Goal: Information Seeking & Learning: Learn about a topic

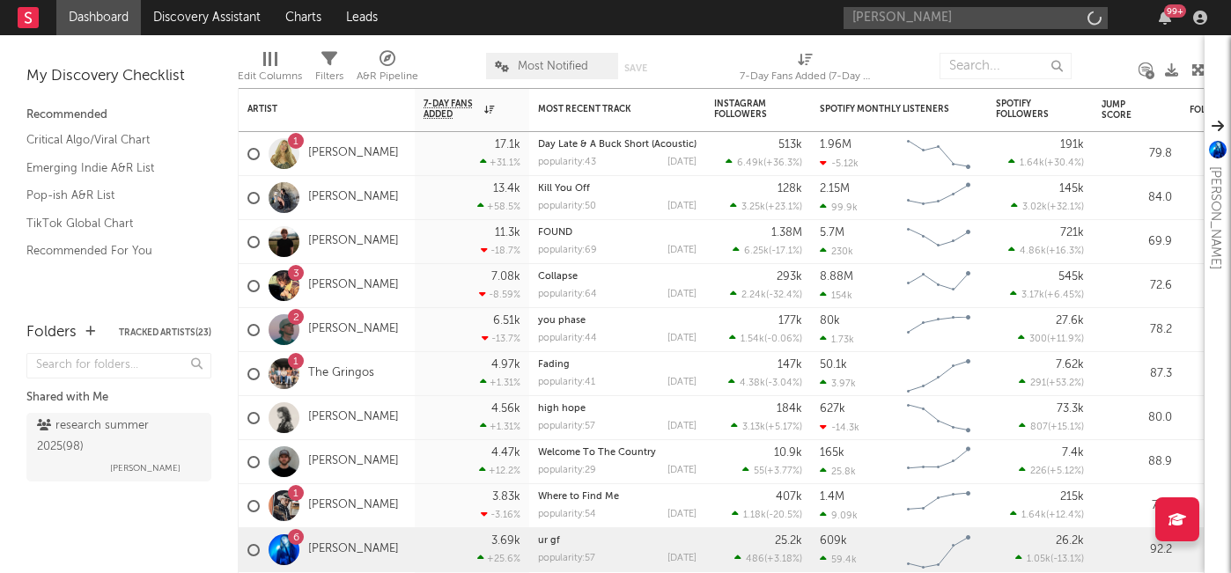
type input "yana"
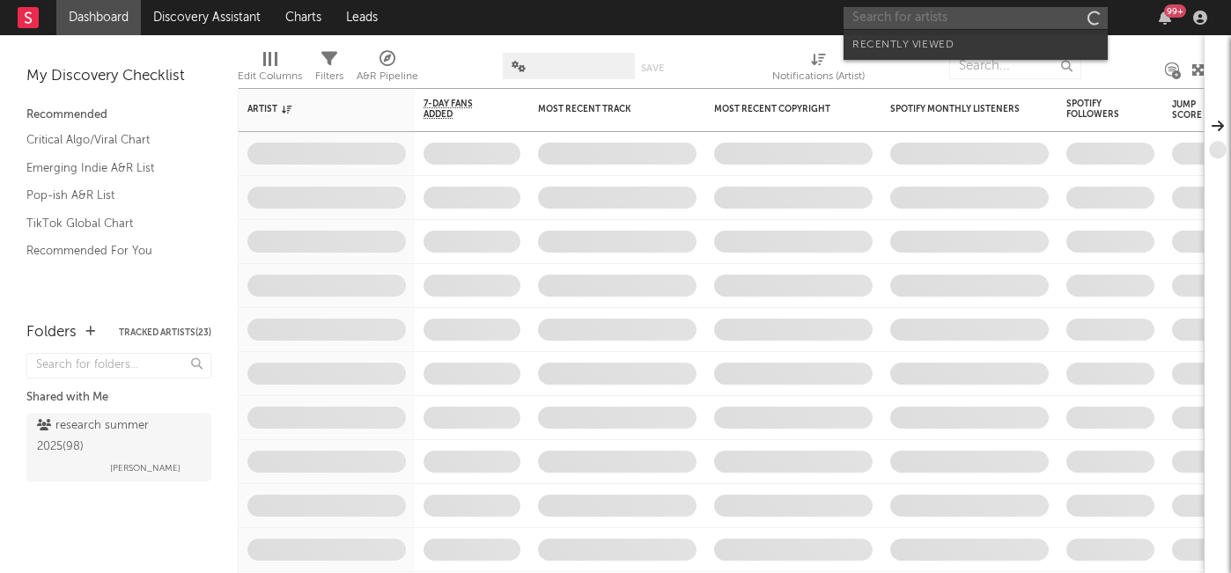
click at [971, 19] on input "text" at bounding box center [976, 18] width 264 height 22
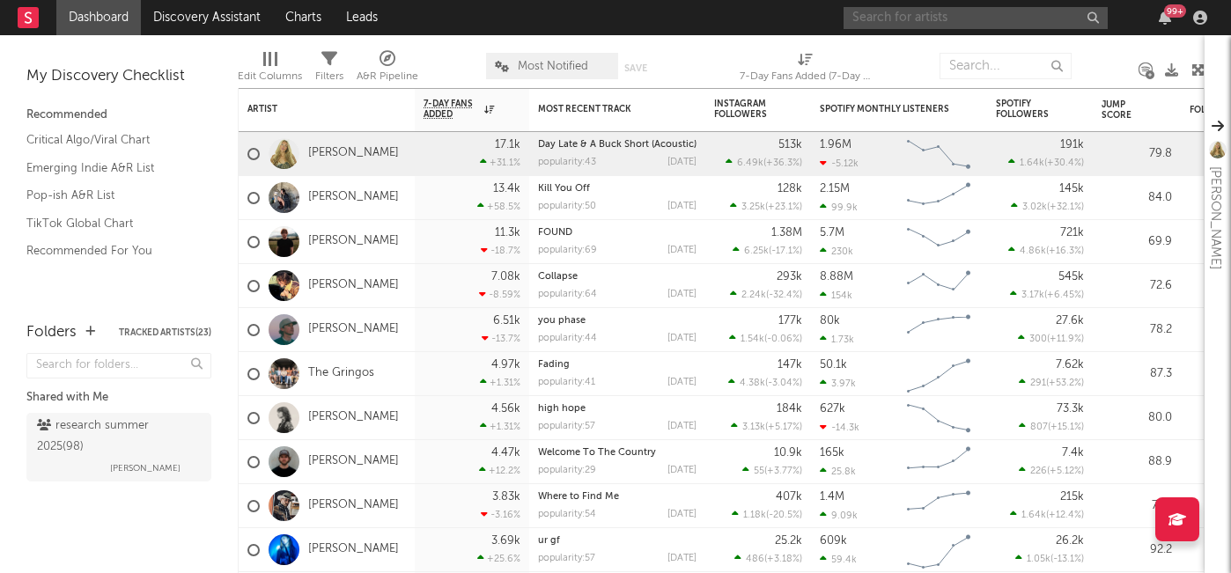
click at [960, 10] on input "text" at bounding box center [976, 18] width 264 height 22
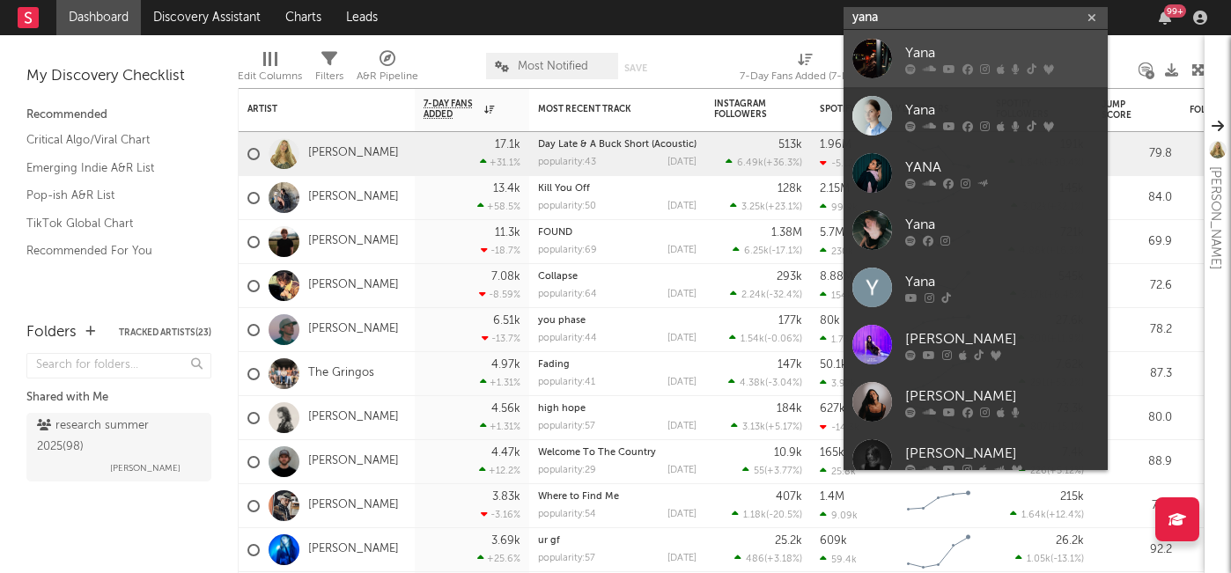
type input "yana"
click at [945, 45] on div "Yana" at bounding box center [1002, 52] width 194 height 21
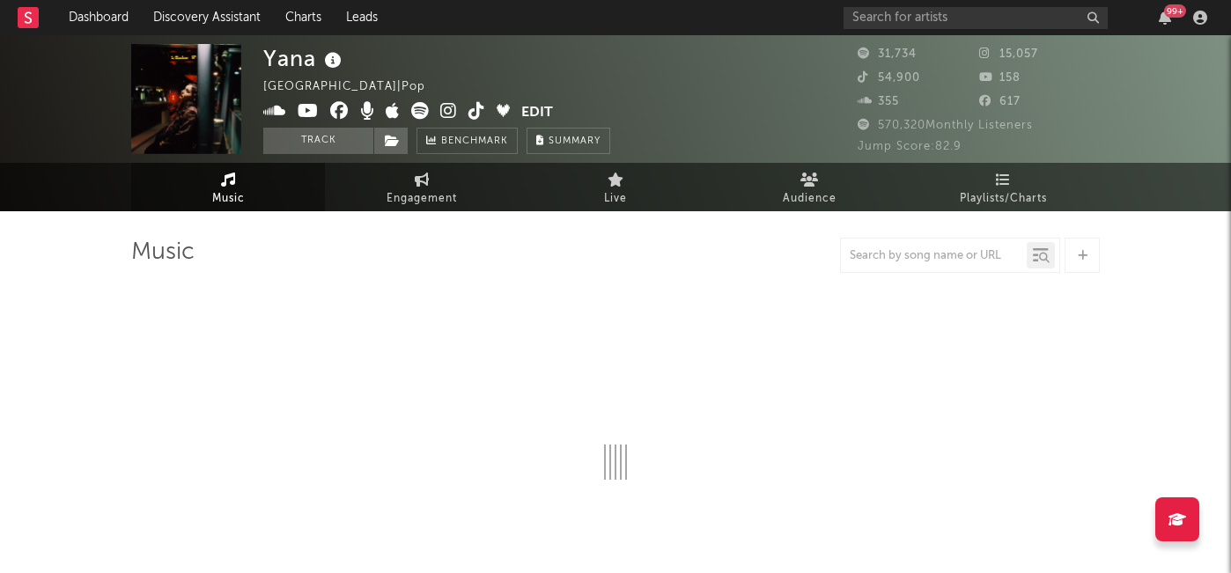
select select "6m"
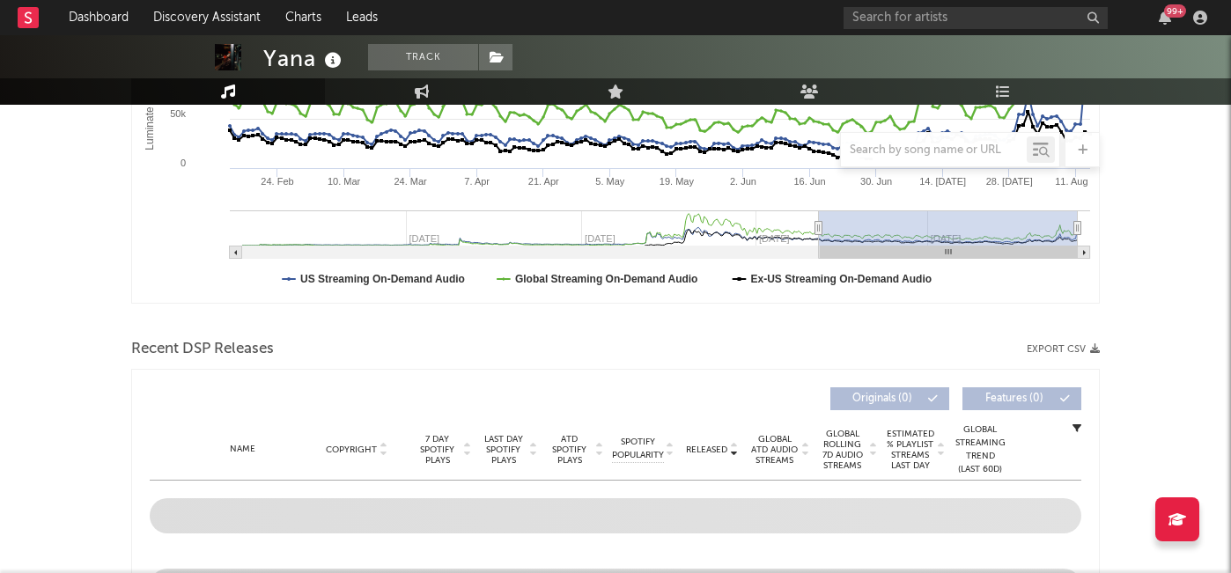
scroll to position [612, 0]
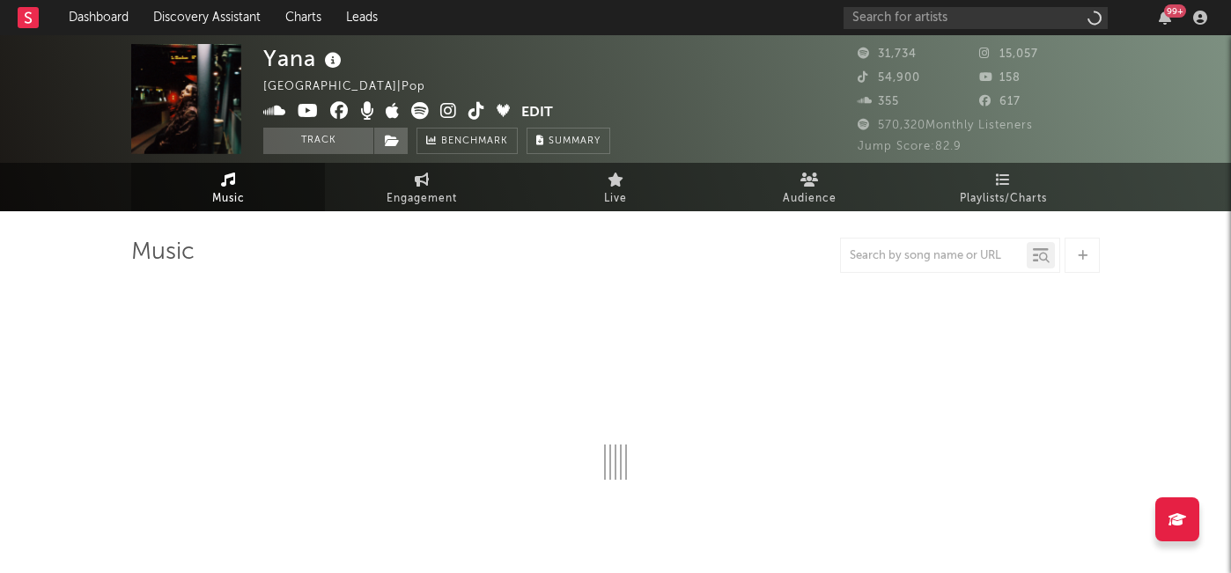
scroll to position [39, 0]
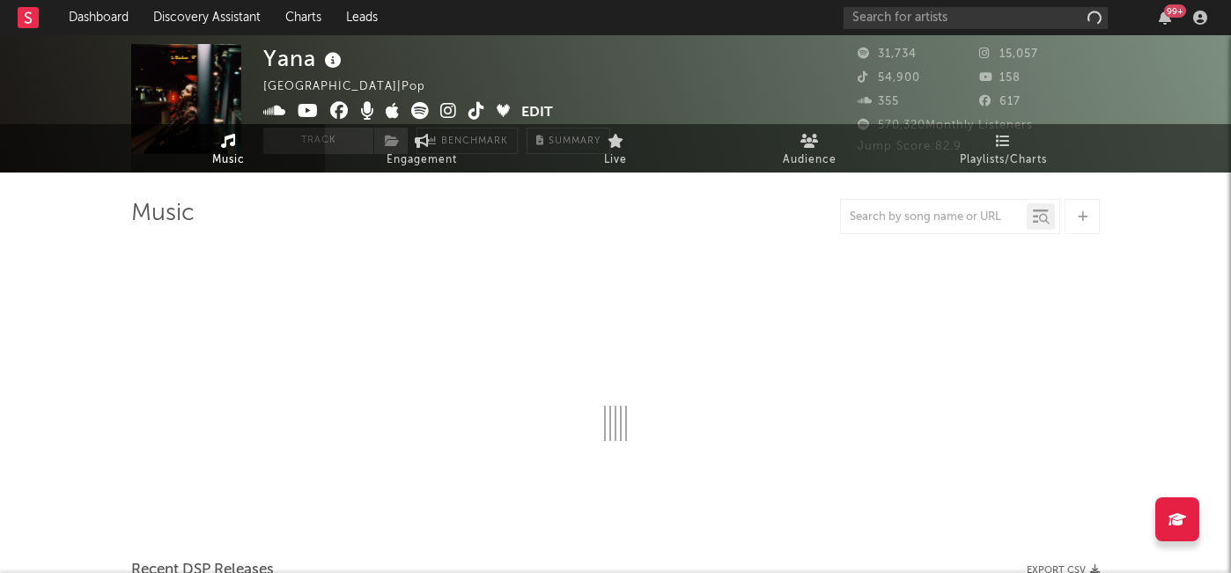
select select "6m"
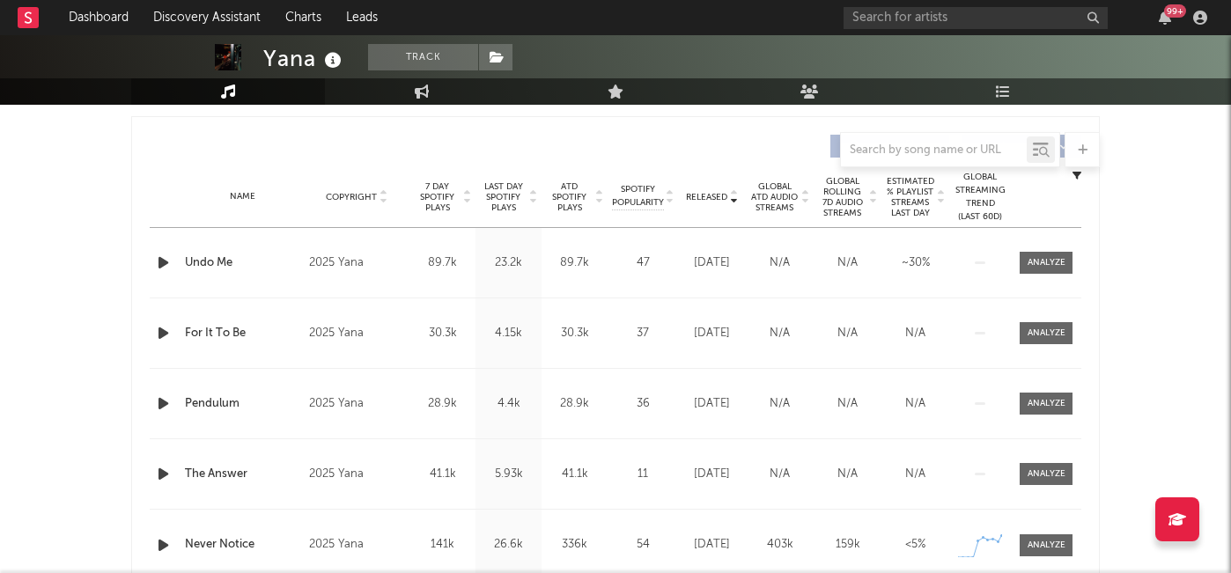
scroll to position [693, 0]
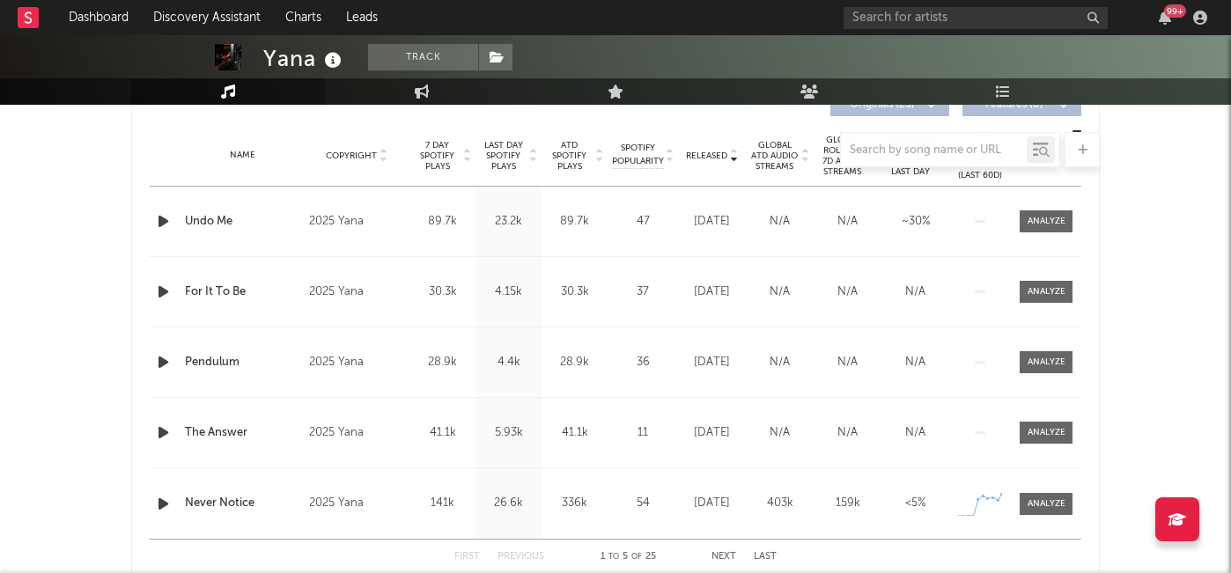
click at [714, 155] on div at bounding box center [615, 149] width 969 height 35
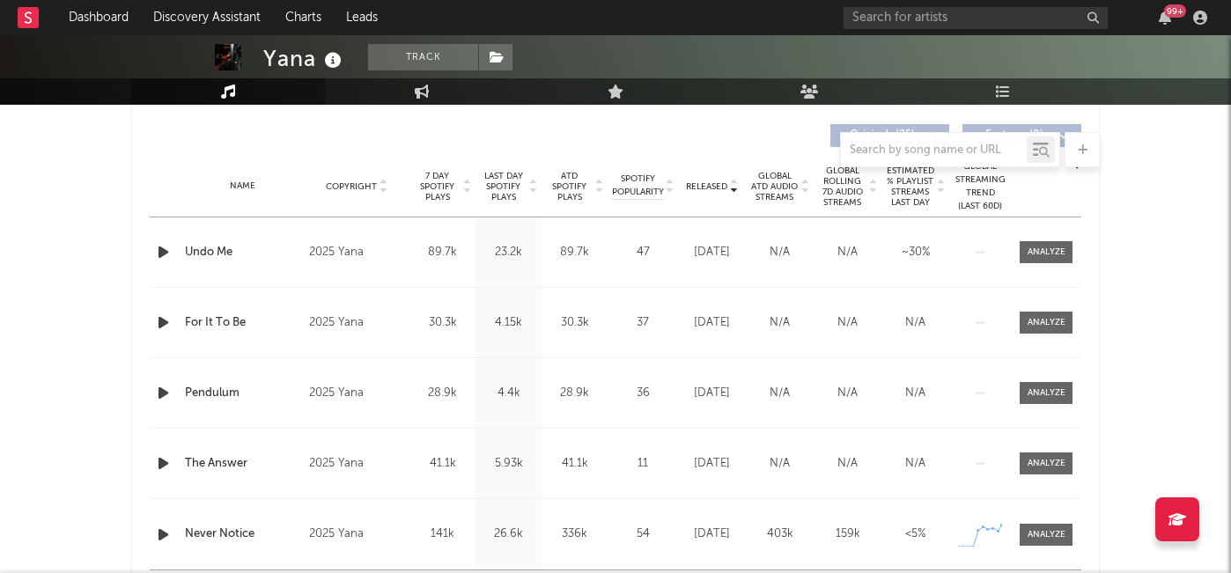
scroll to position [659, 0]
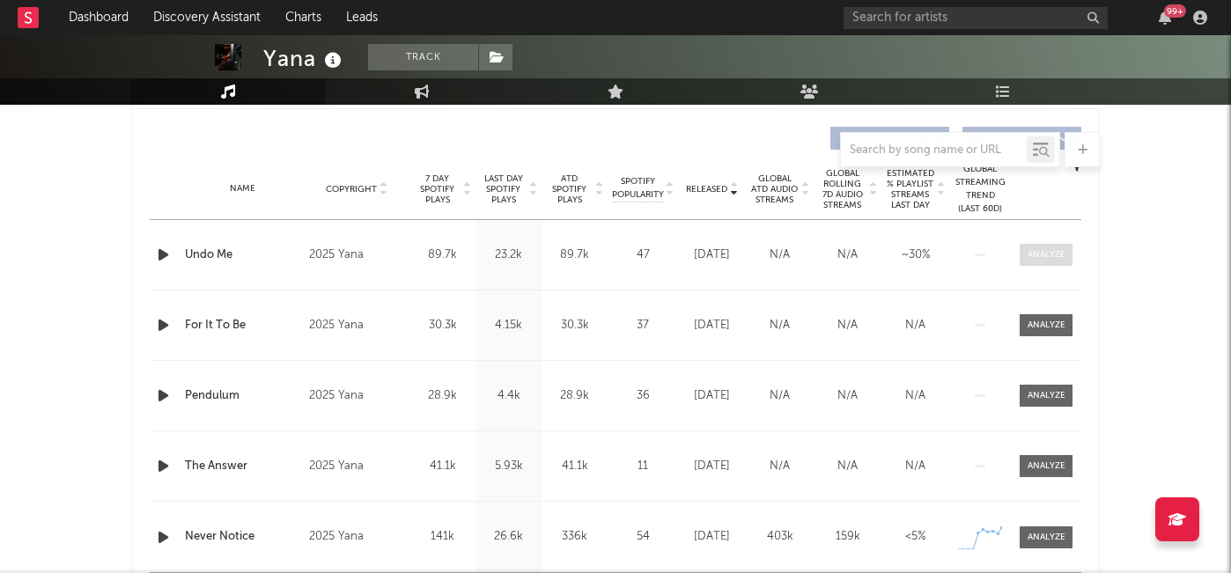
click at [1049, 254] on div at bounding box center [1047, 254] width 38 height 13
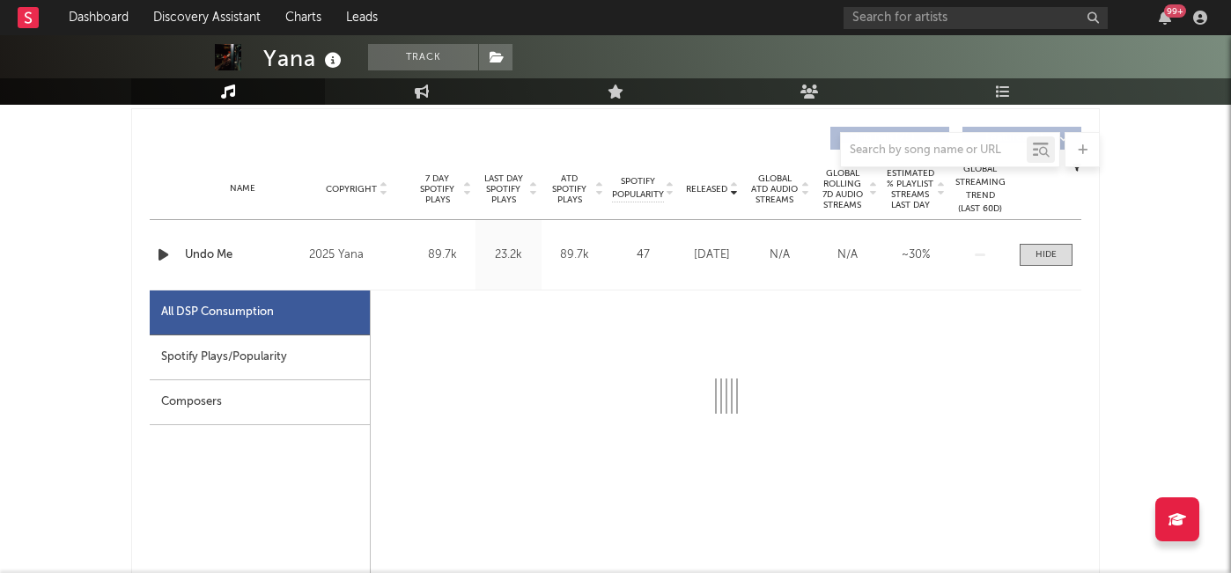
click at [272, 358] on div "Spotify Plays/Popularity" at bounding box center [260, 357] width 220 height 45
select select "1w"
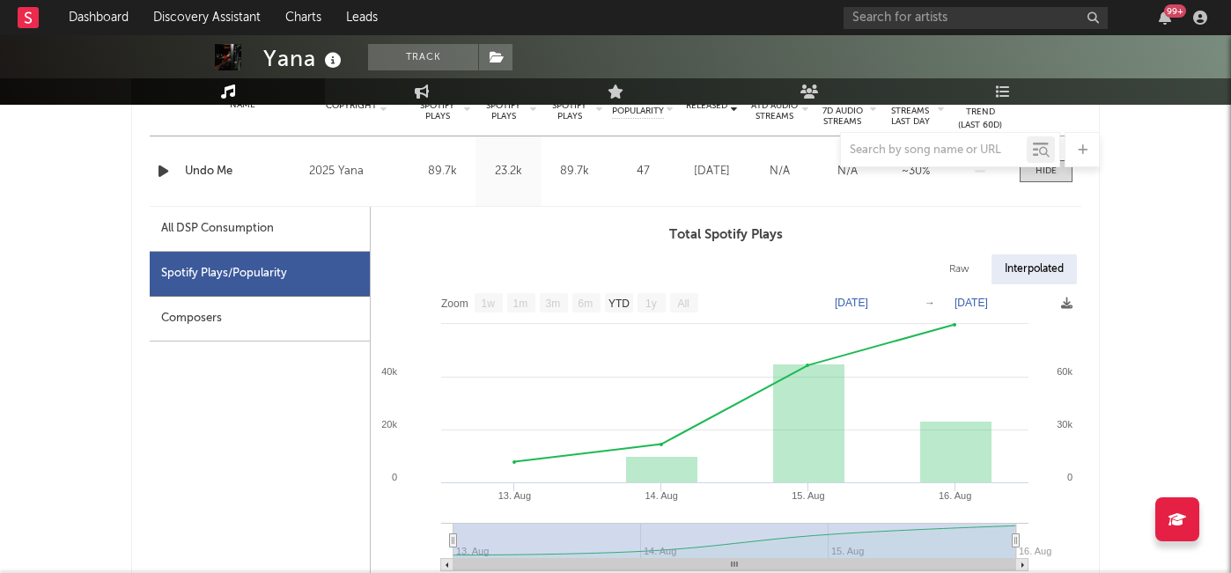
scroll to position [751, 0]
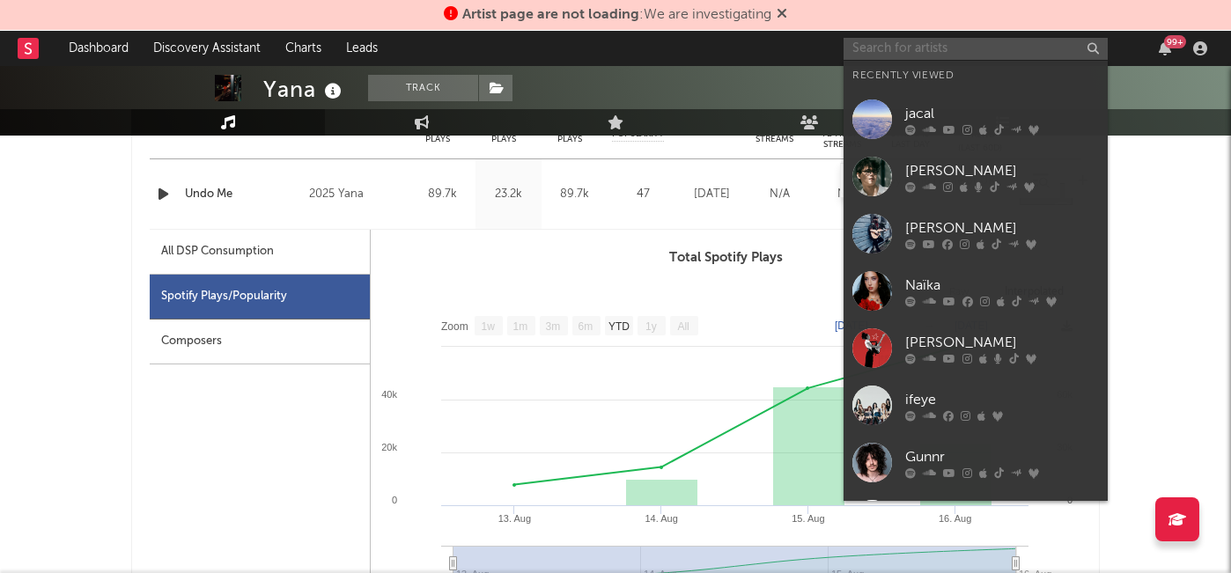
click at [912, 49] on input "text" at bounding box center [976, 49] width 264 height 22
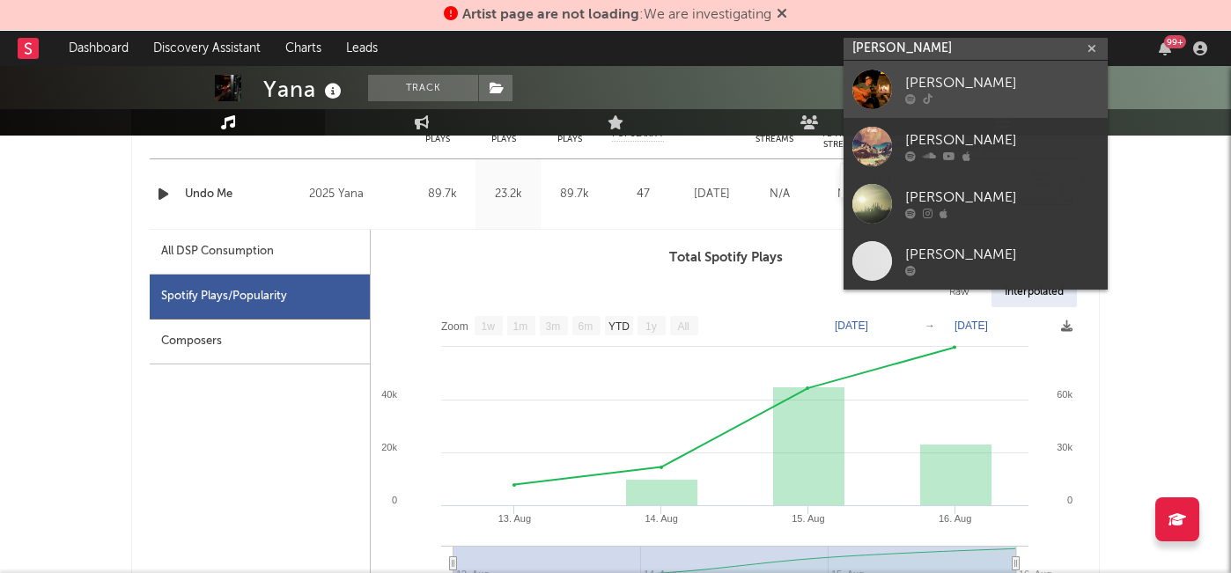
type input "ethan miller"
click at [929, 91] on div "Ethan Miller" at bounding box center [1002, 83] width 194 height 21
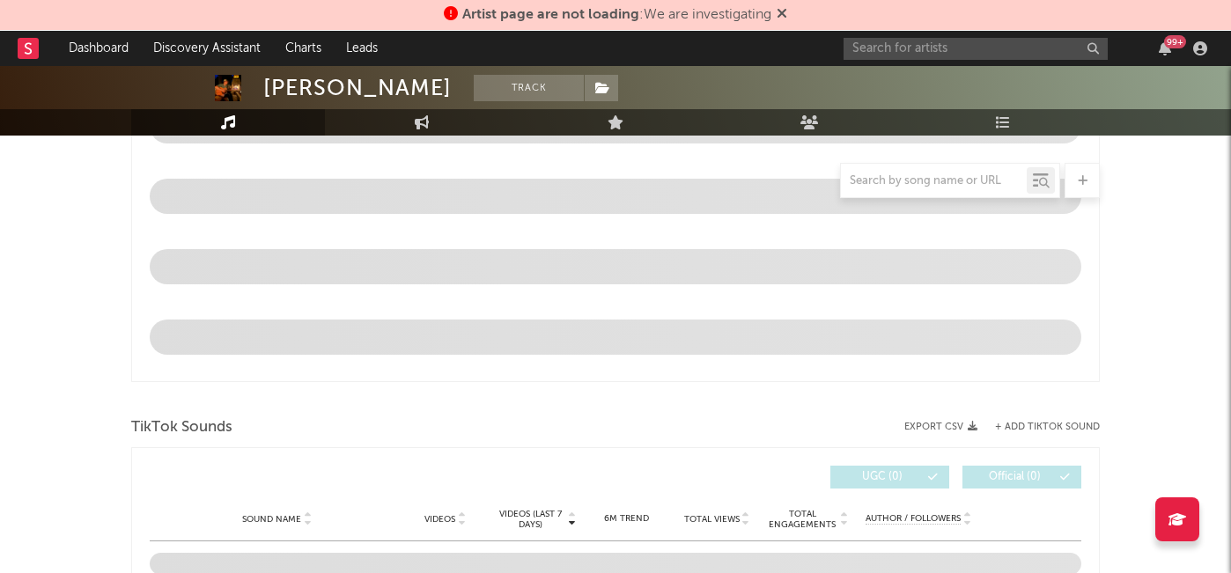
select select "1w"
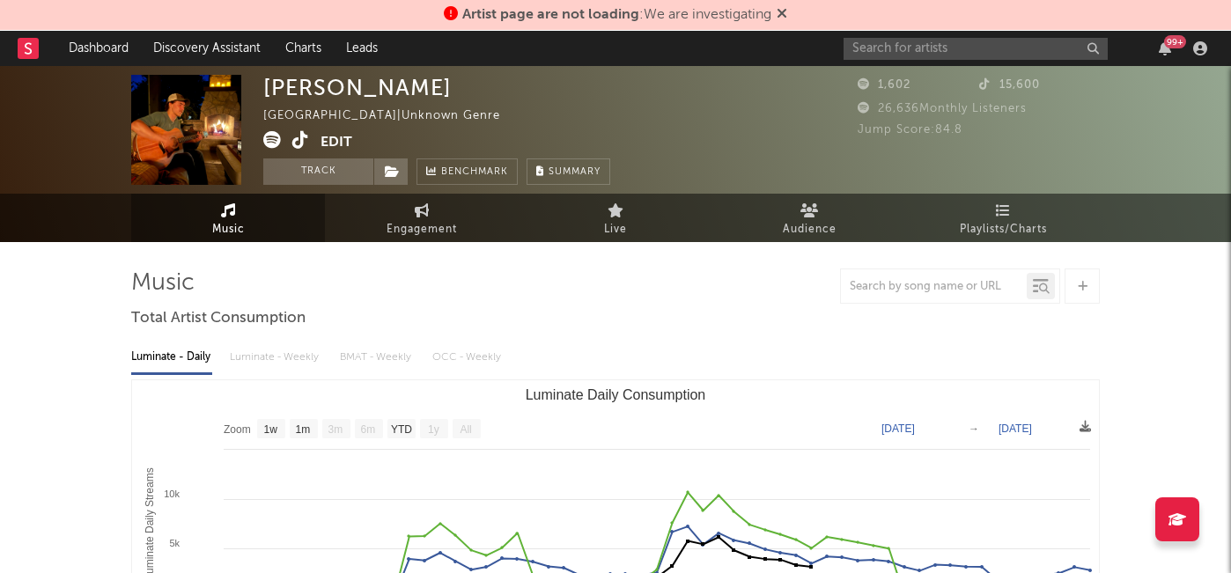
click at [295, 143] on icon at bounding box center [300, 140] width 17 height 18
